Goal: Task Accomplishment & Management: Manage account settings

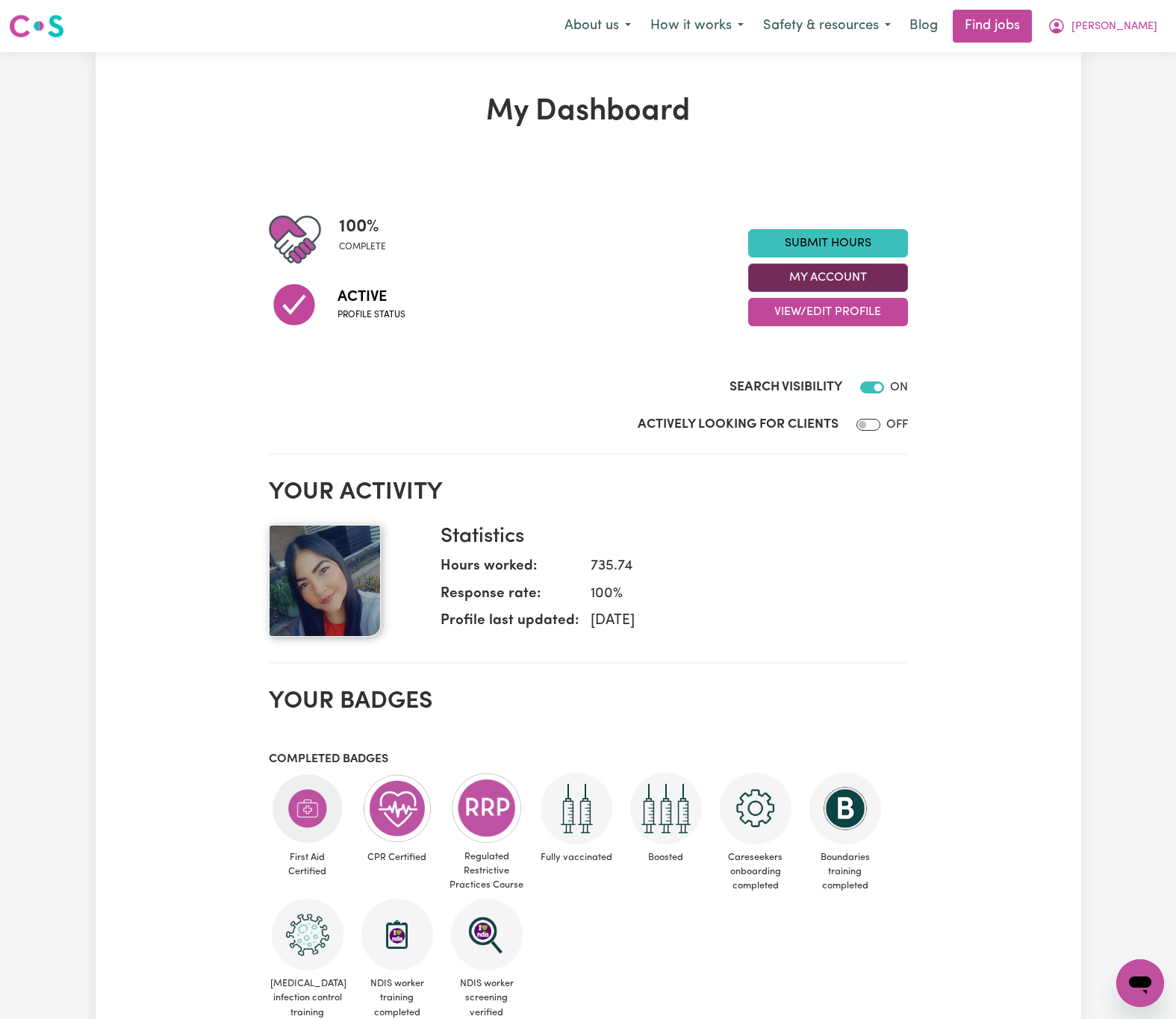
click at [883, 281] on button "My Account" at bounding box center [827, 278] width 160 height 29
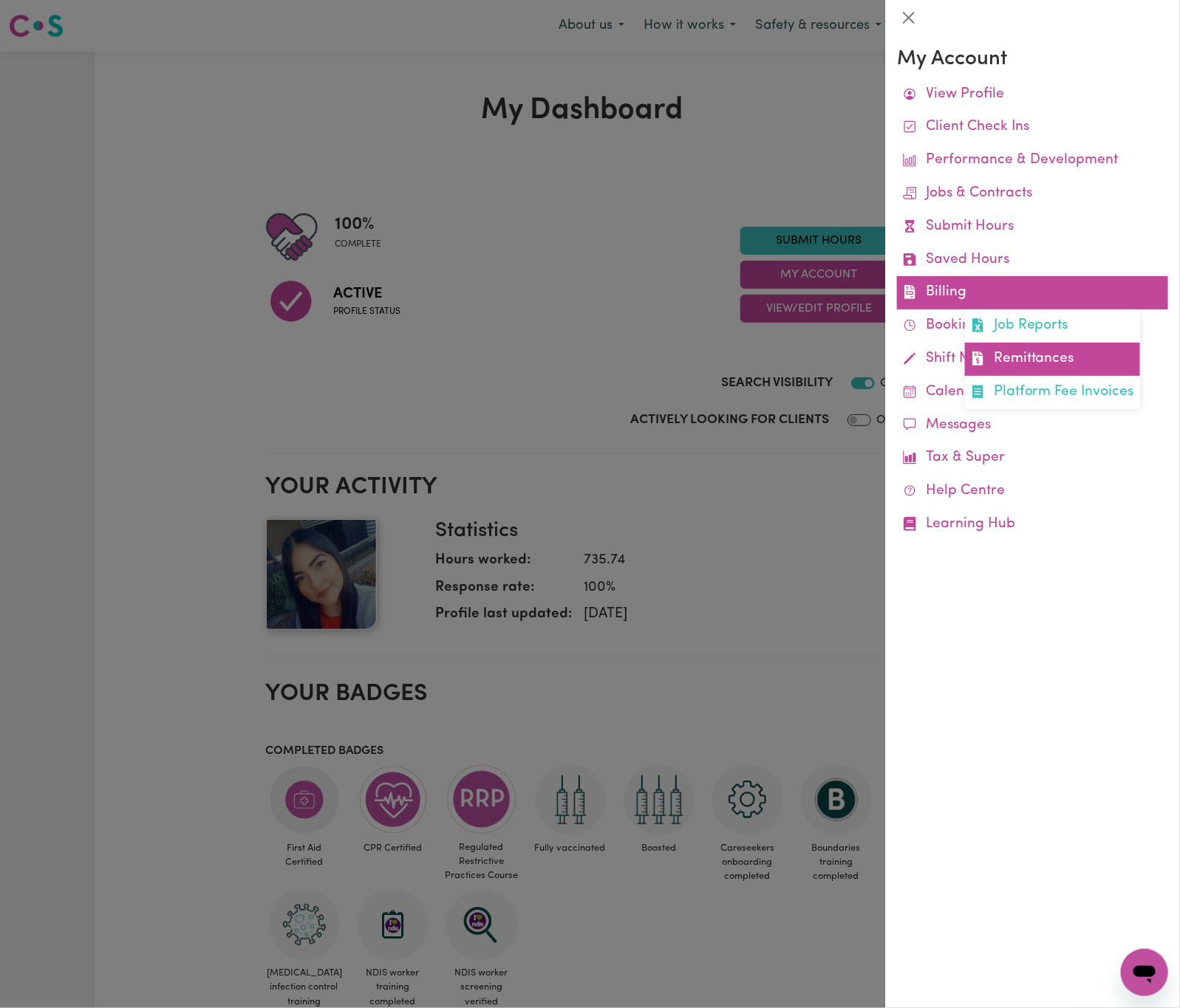
click at [1069, 347] on link "Remittances" at bounding box center [1053, 360] width 175 height 34
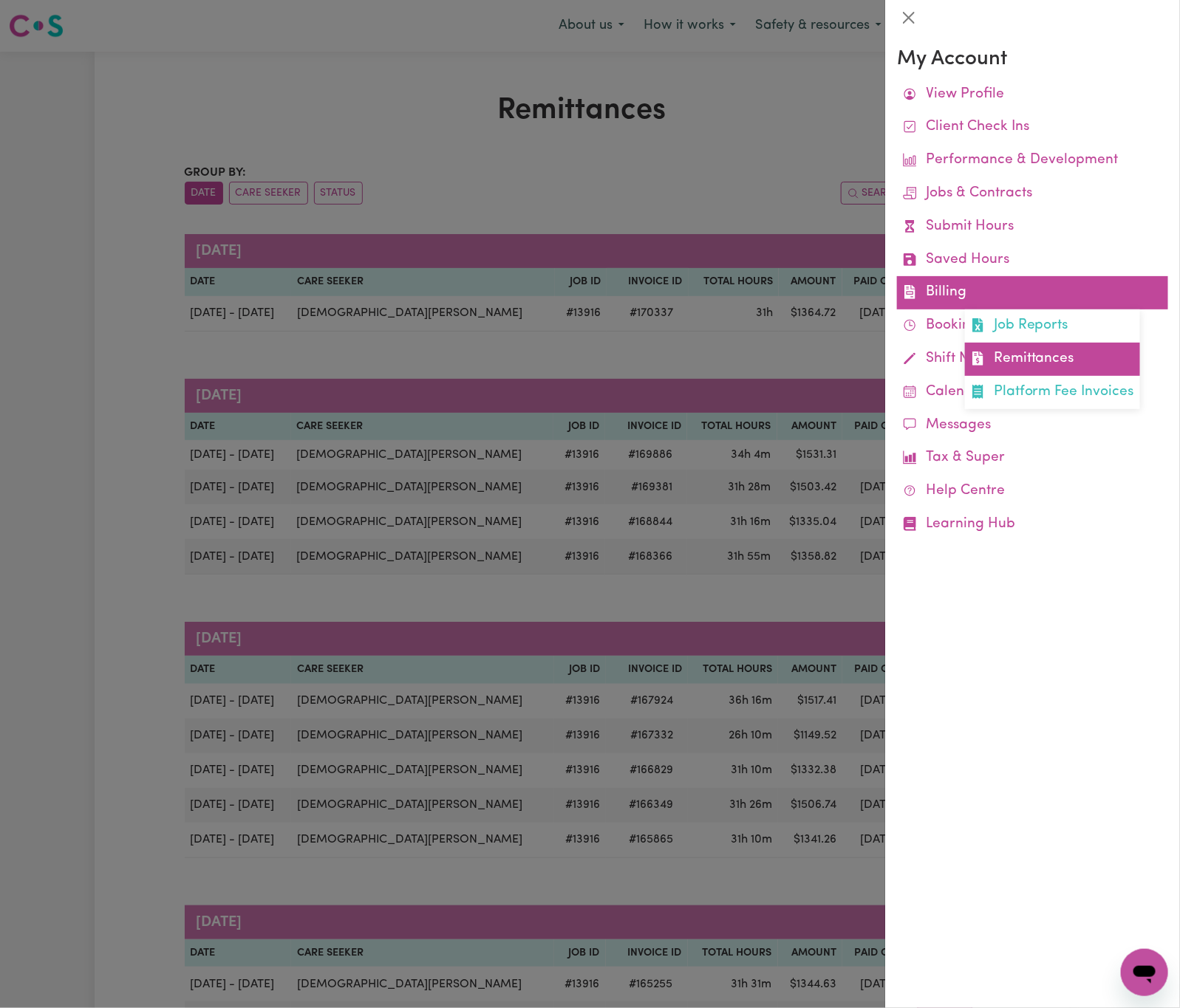
click at [1056, 360] on link "Remittances" at bounding box center [1053, 360] width 175 height 34
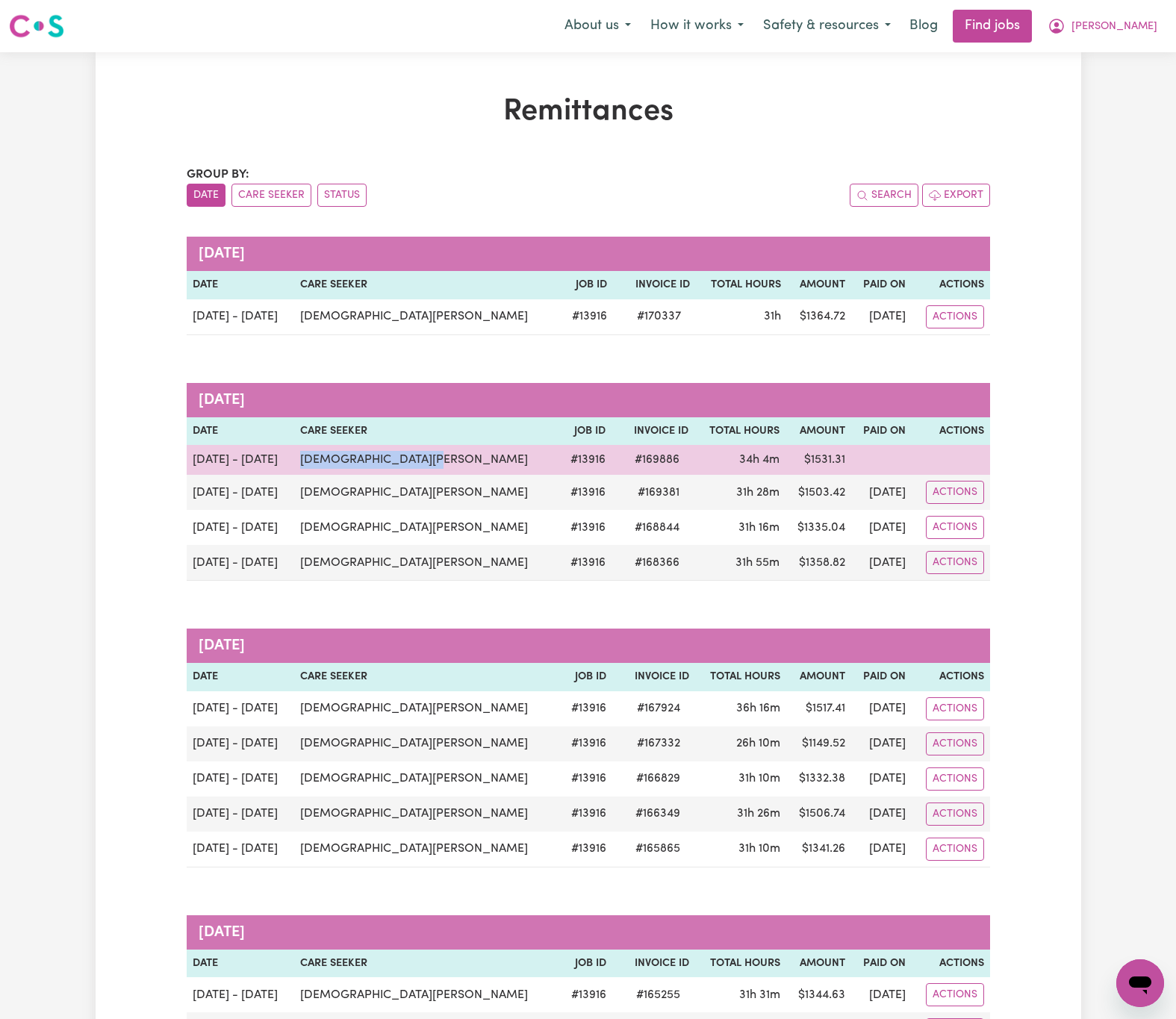
drag, startPoint x: 422, startPoint y: 460, endPoint x: 303, endPoint y: 462, distance: 119.0
click at [303, 462] on td "[DEMOGRAPHIC_DATA][PERSON_NAME]" at bounding box center [426, 459] width 265 height 29
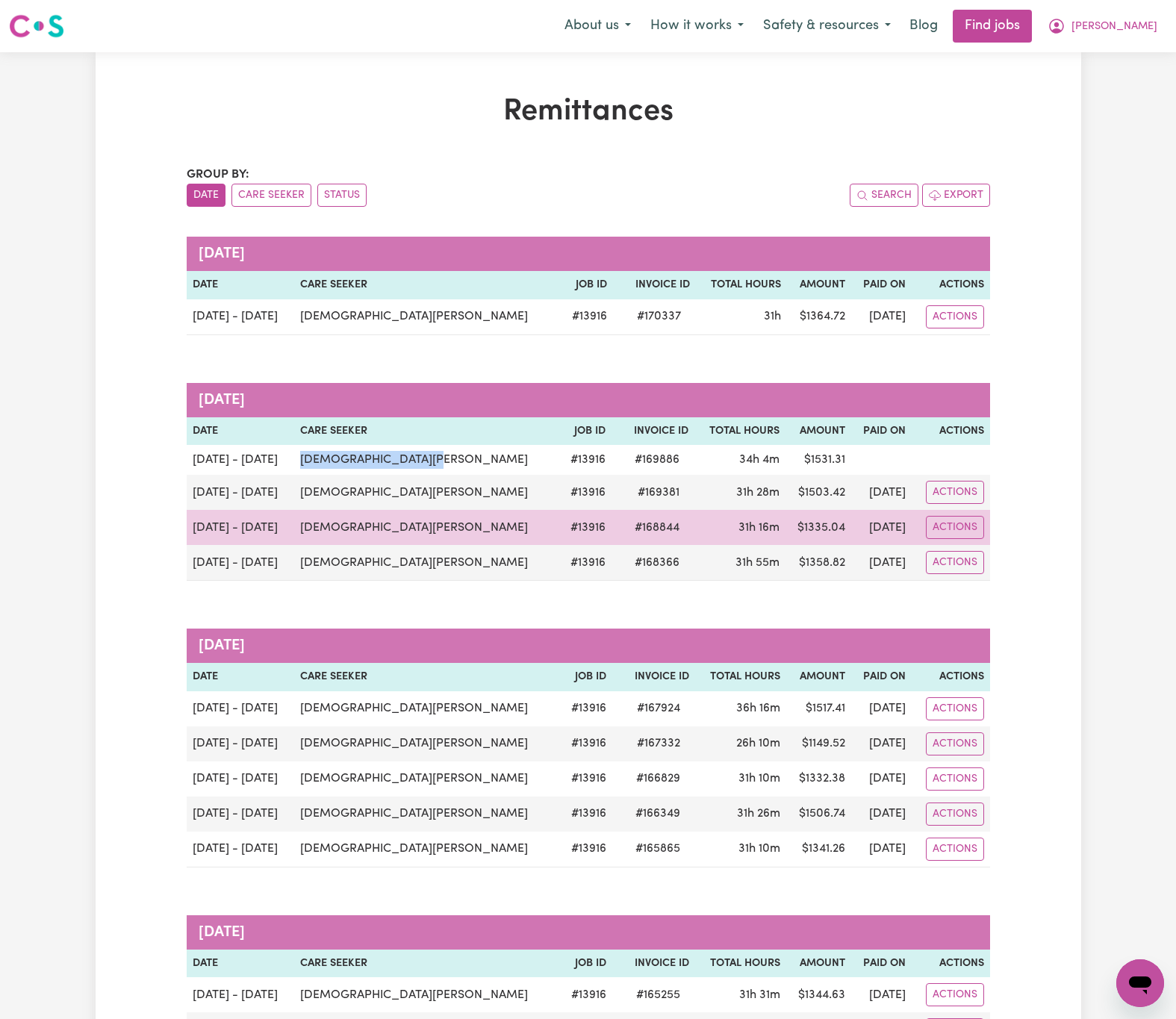
copy td "[DEMOGRAPHIC_DATA][PERSON_NAME]"
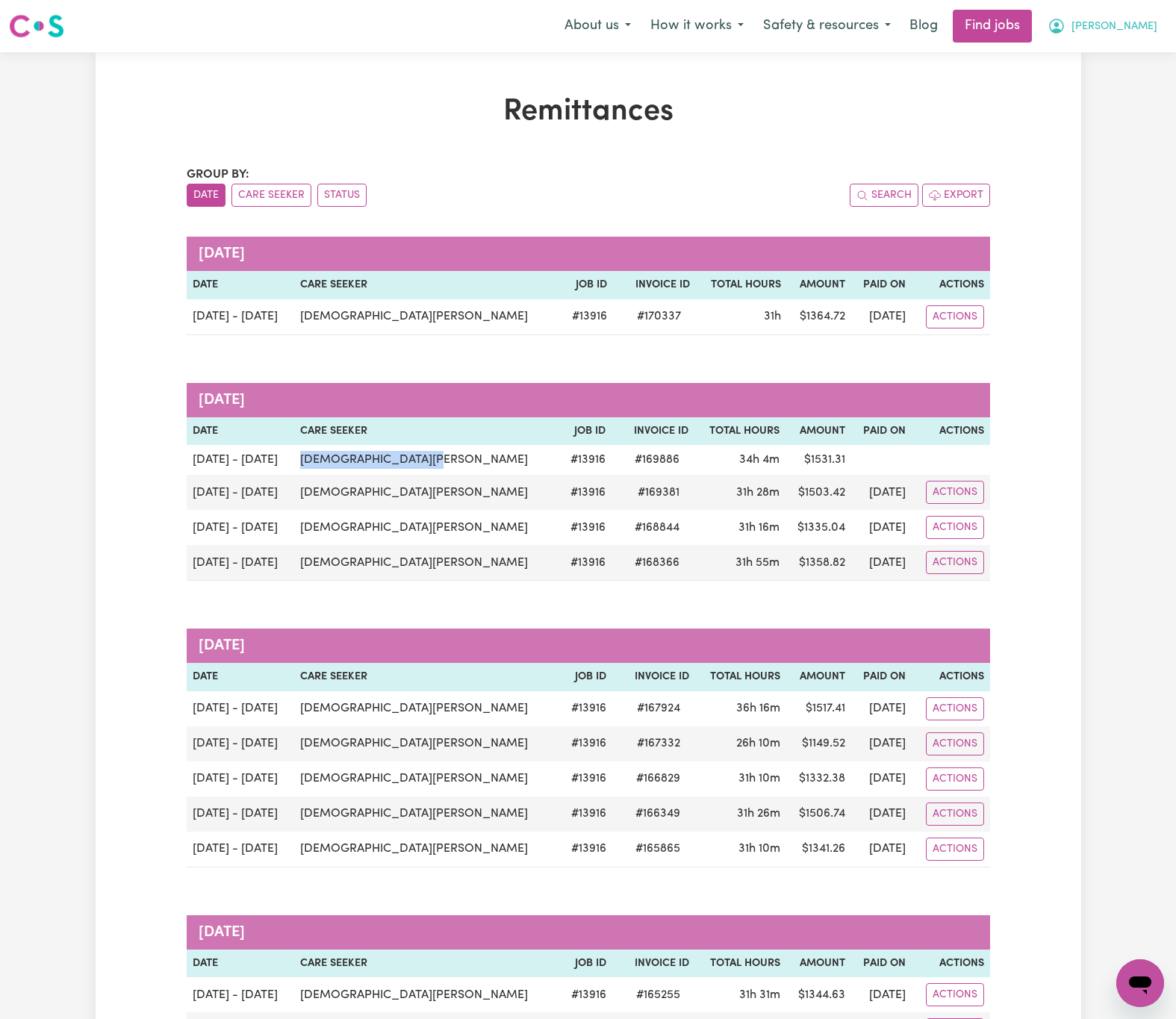
click at [1133, 21] on span "[PERSON_NAME]" at bounding box center [1114, 27] width 86 height 16
click at [1116, 105] on link "Logout" at bounding box center [1107, 114] width 118 height 29
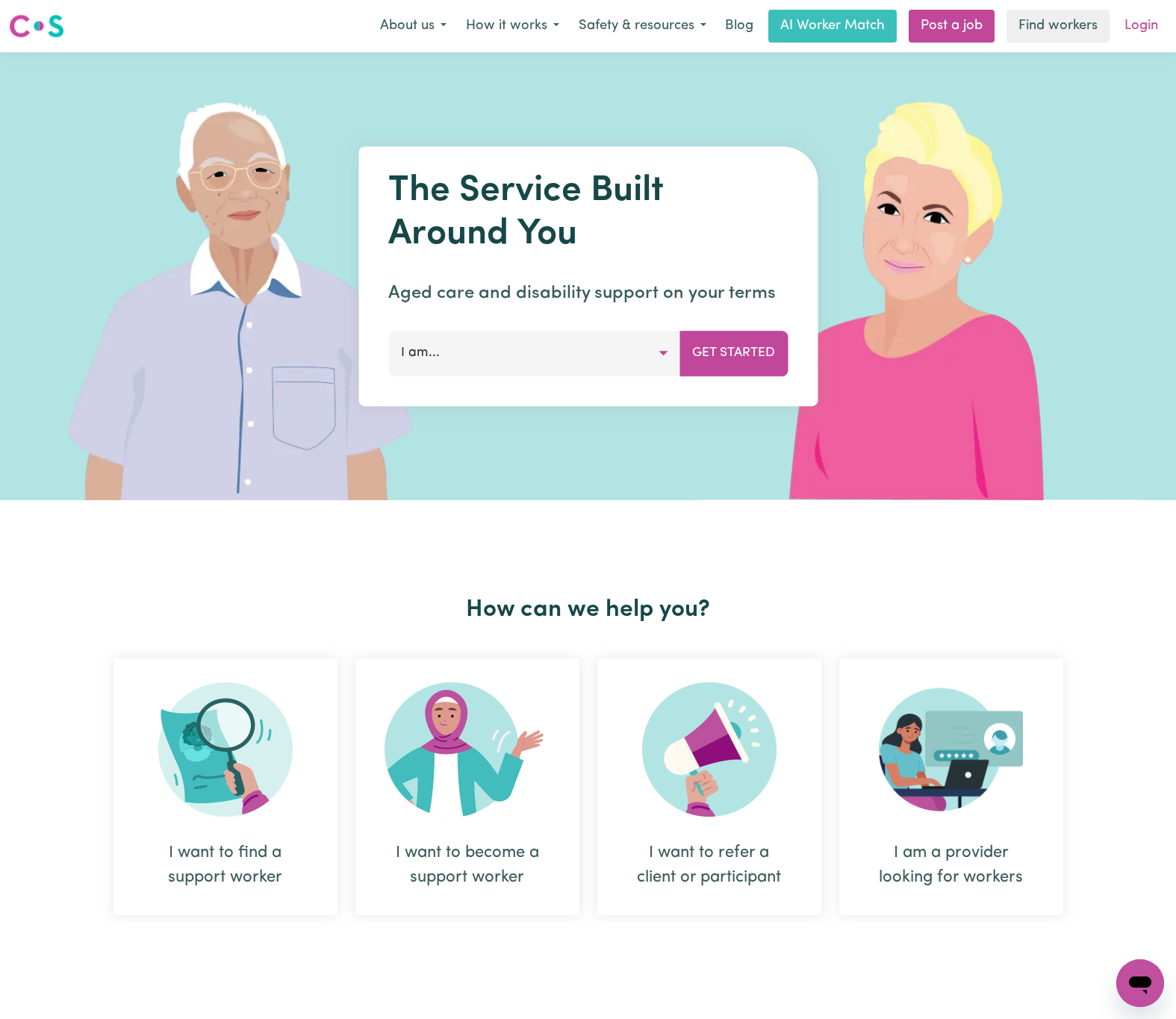
click at [1140, 21] on link "Login" at bounding box center [1141, 26] width 52 height 33
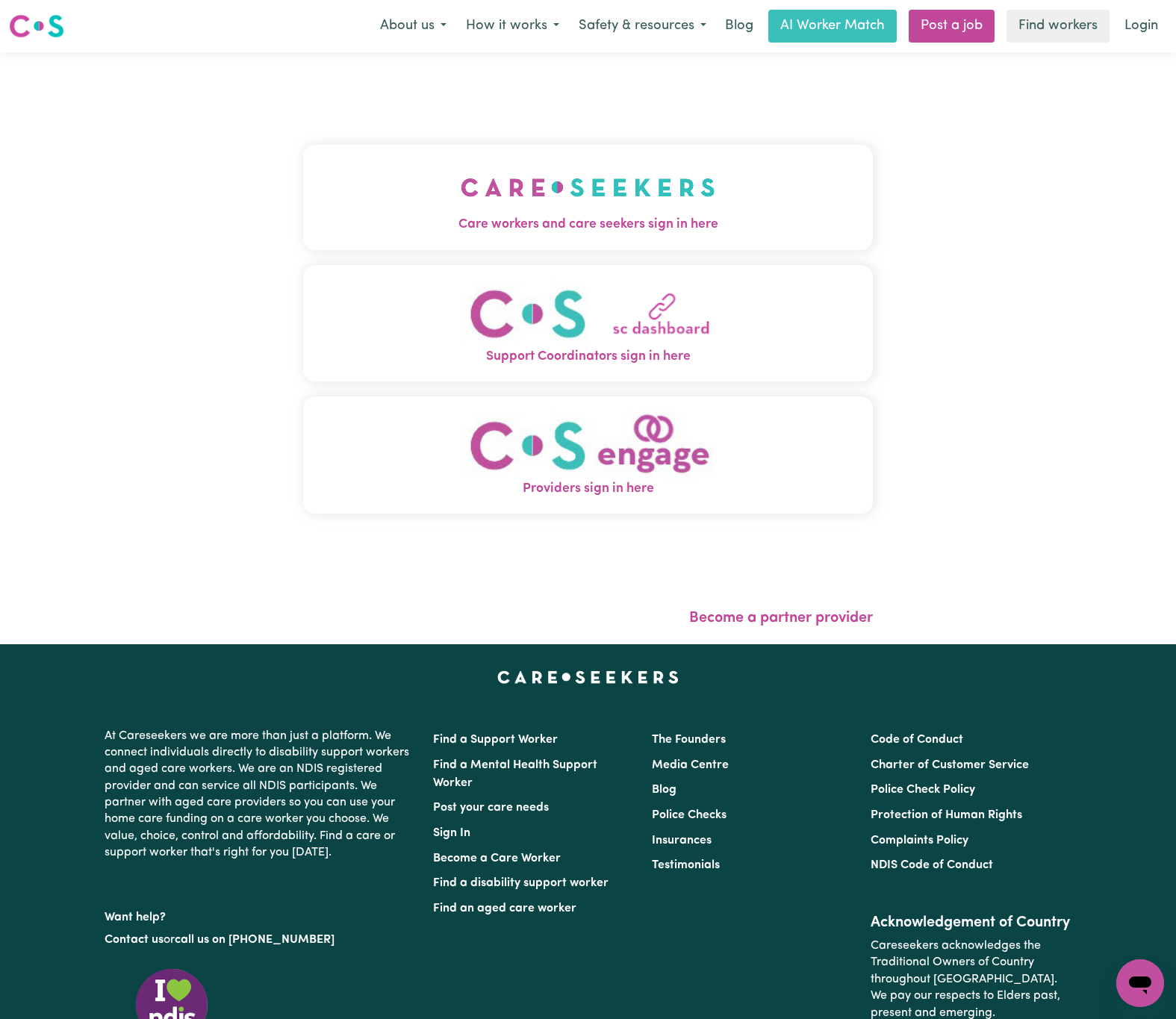
click at [695, 184] on button "Care workers and care seekers sign in here" at bounding box center [588, 197] width 570 height 105
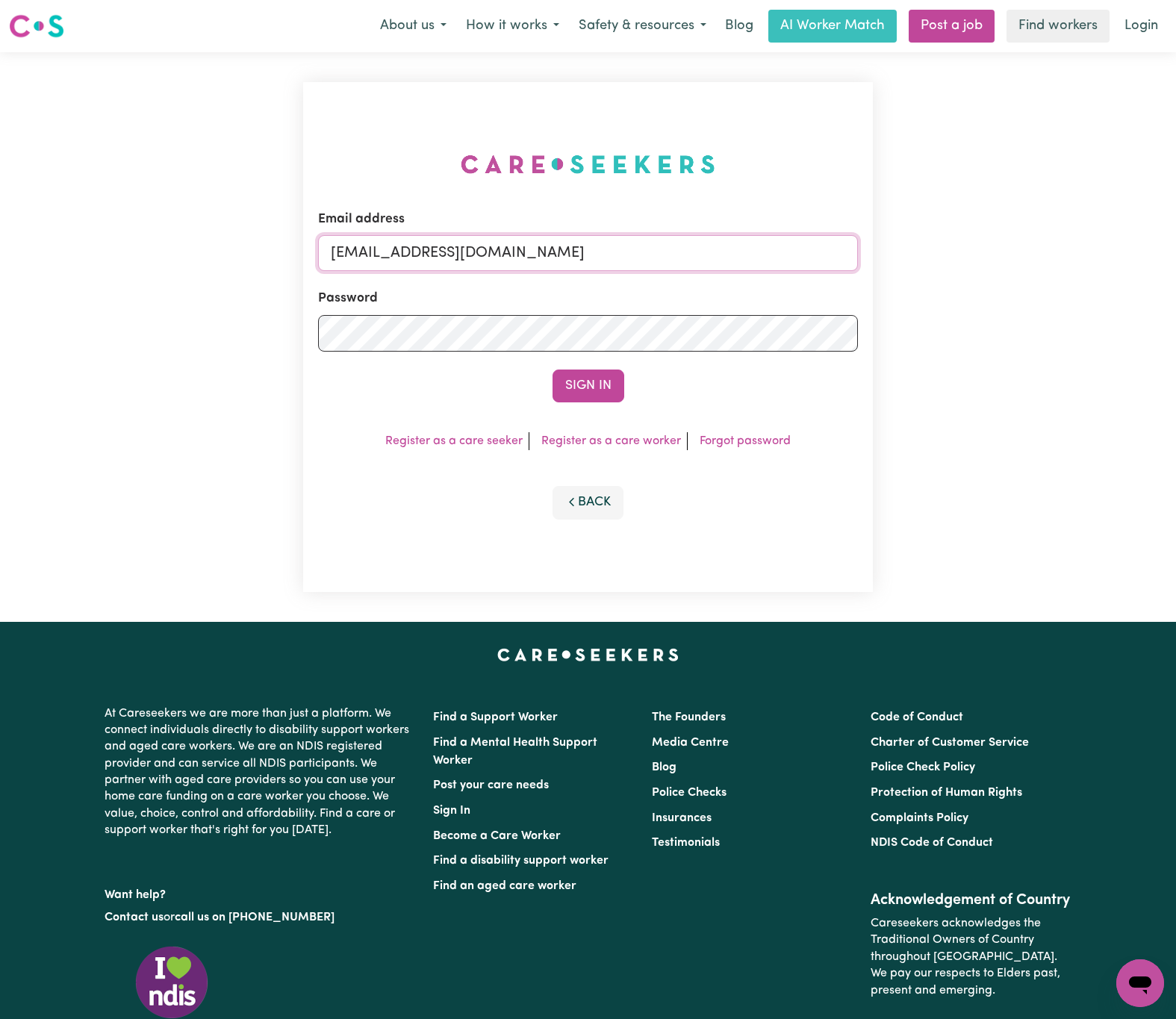
drag, startPoint x: 408, startPoint y: 252, endPoint x: 1106, endPoint y: 240, distance: 698.1
click at [1106, 240] on div "Email address [EMAIL_ADDRESS][DOMAIN_NAME] Password Sign In Register as a care …" at bounding box center [588, 336] width 1176 height 569
paste input "[EMAIL_ADDRESS][DOMAIN_NAME]"
type input "superuser~[EMAIL_ADDRESS][DOMAIN_NAME]"
click at [552, 370] on button "Sign In" at bounding box center [588, 386] width 71 height 33
